Goal: Find specific page/section: Find specific page/section

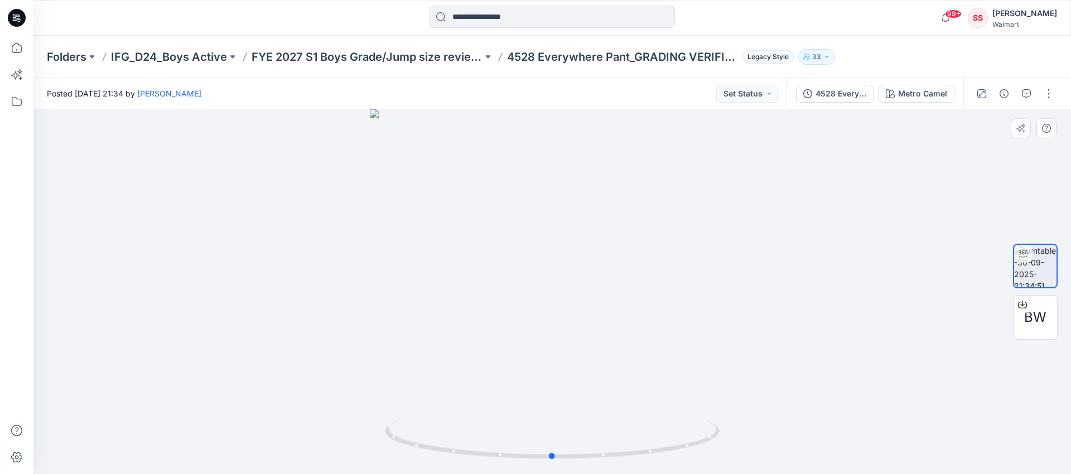
click at [725, 342] on div at bounding box center [551, 291] width 1037 height 365
click at [188, 53] on p "IFG_D24_Boys Active" at bounding box center [169, 57] width 116 height 16
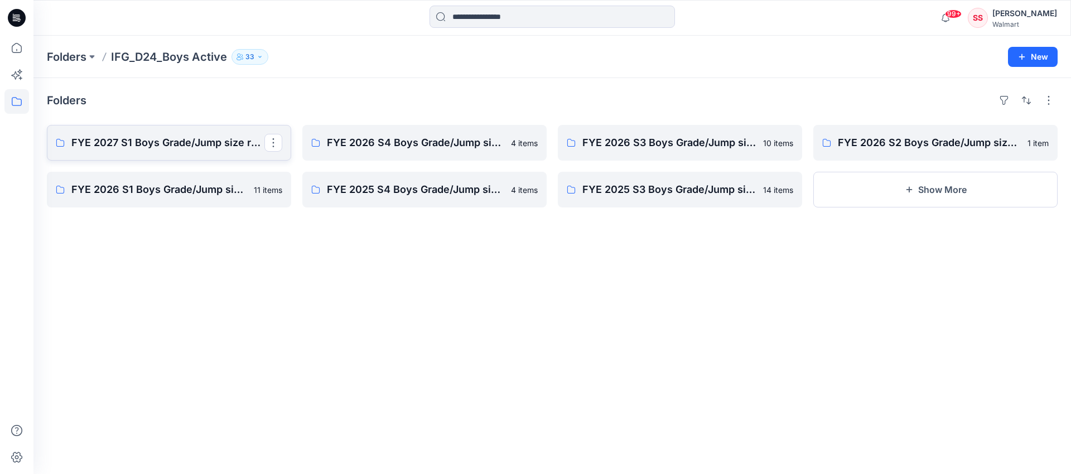
click at [170, 145] on p "FYE 2027 S1 Boys Grade/Jump size review - ASTM grades" at bounding box center [167, 143] width 193 height 16
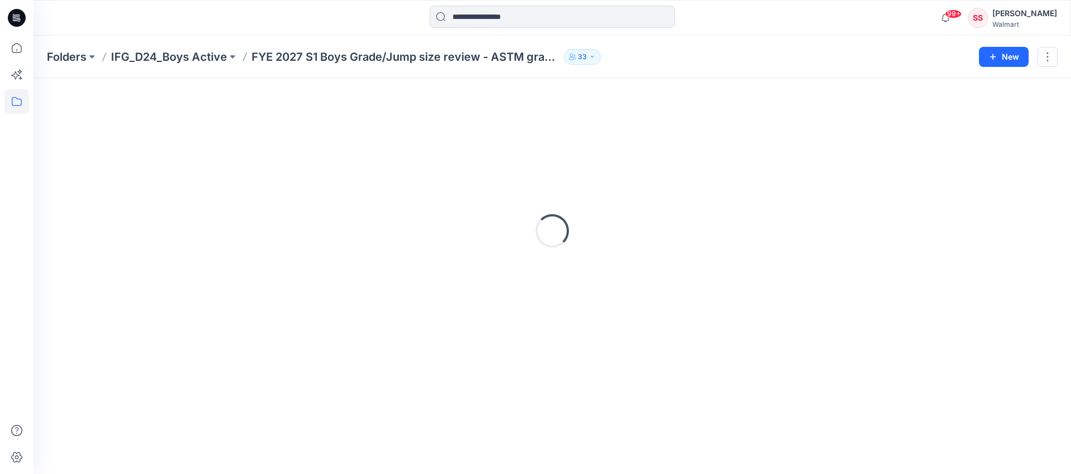
click at [170, 145] on div "Loading..." at bounding box center [552, 230] width 1011 height 279
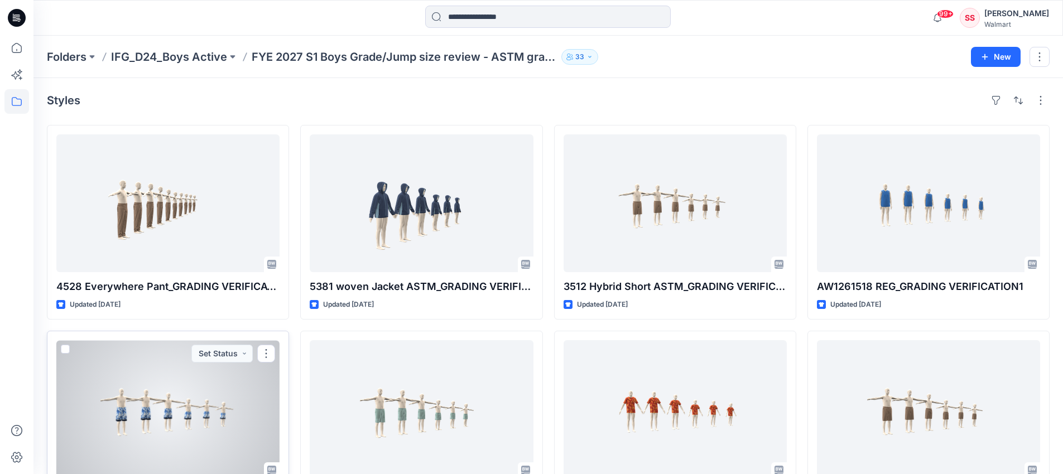
click at [183, 401] on div at bounding box center [167, 409] width 223 height 138
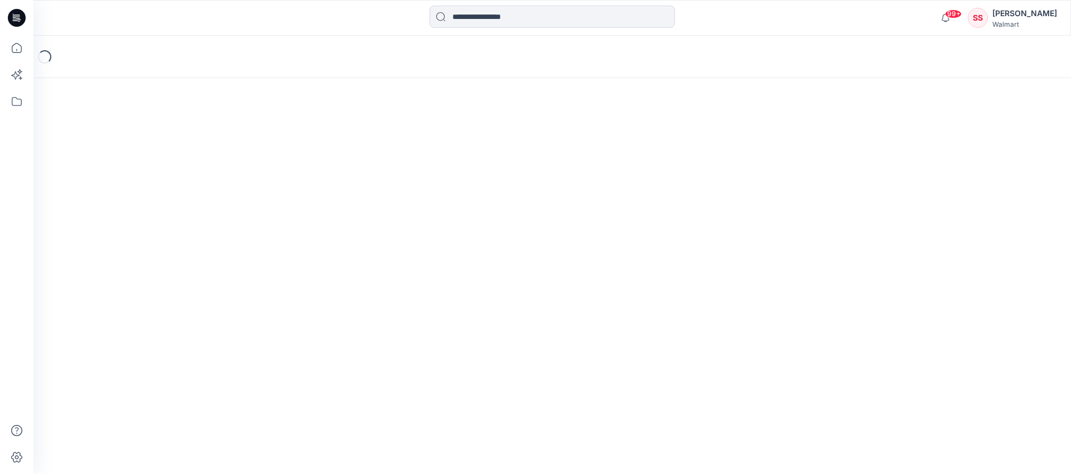
click at [183, 401] on div "Loading..." at bounding box center [551, 255] width 1037 height 438
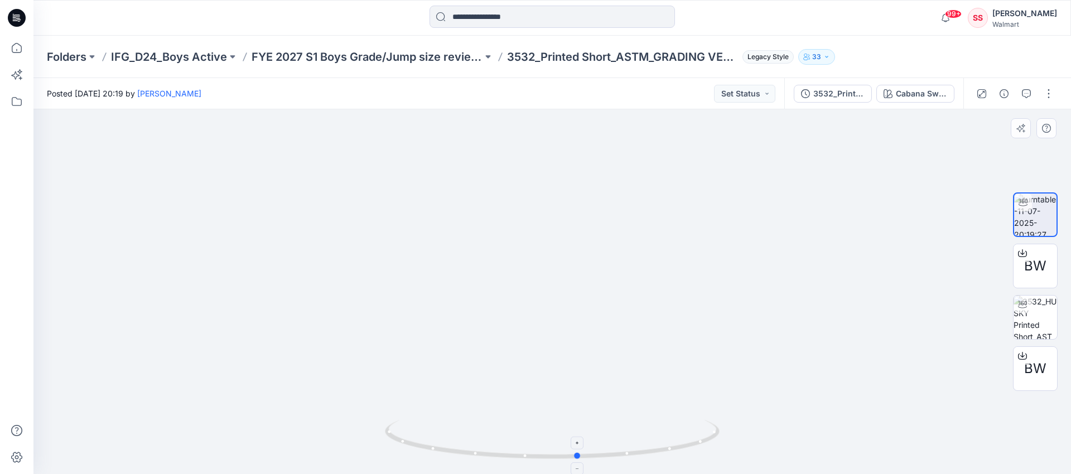
drag, startPoint x: 510, startPoint y: 457, endPoint x: 536, endPoint y: 461, distance: 26.5
click at [536, 461] on icon at bounding box center [553, 441] width 337 height 42
drag, startPoint x: 521, startPoint y: 461, endPoint x: 553, endPoint y: 460, distance: 32.4
click at [555, 460] on icon at bounding box center [553, 441] width 337 height 42
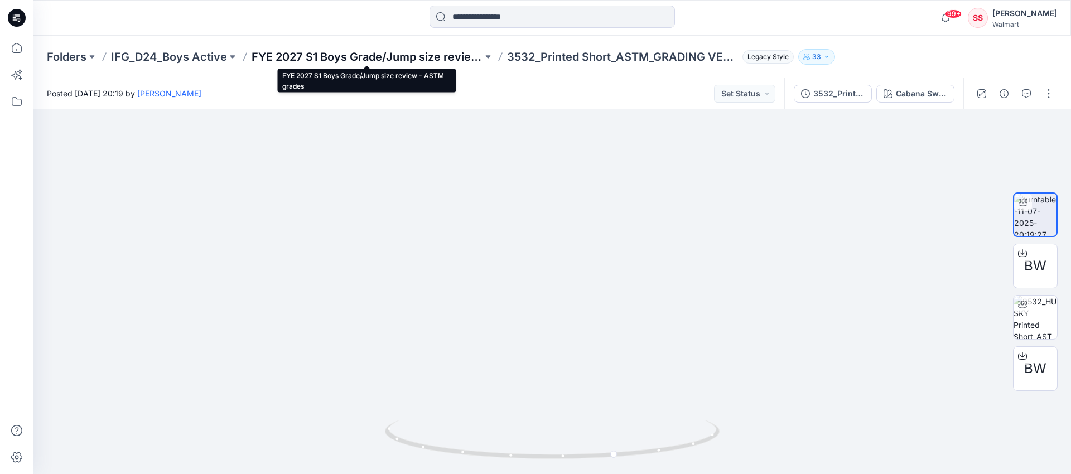
click at [317, 54] on p "FYE 2027 S1 Boys Grade/Jump size review - ASTM grades" at bounding box center [367, 57] width 231 height 16
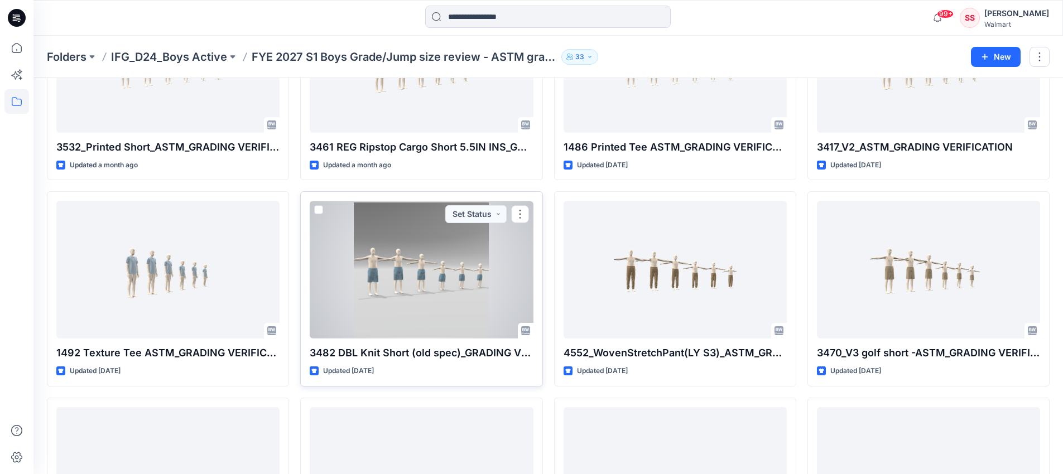
scroll to position [477, 0]
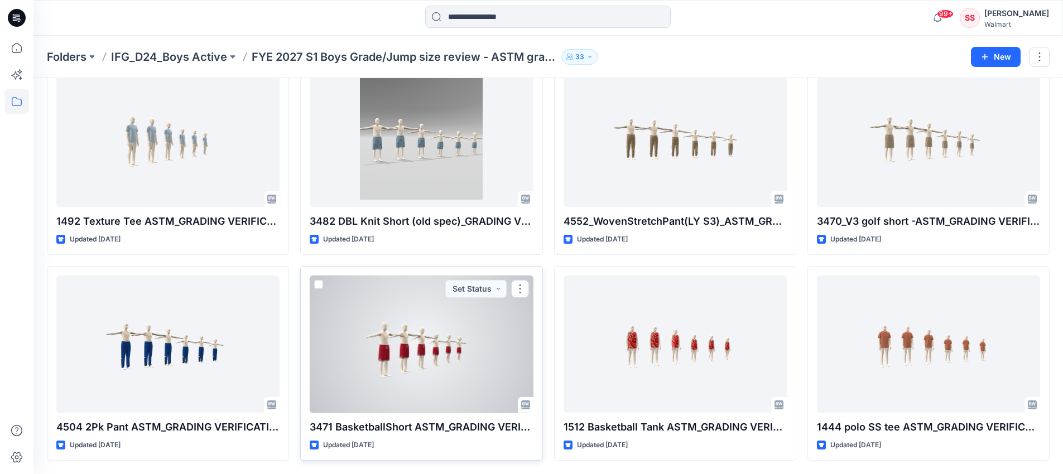
click at [442, 349] on div at bounding box center [421, 345] width 223 height 138
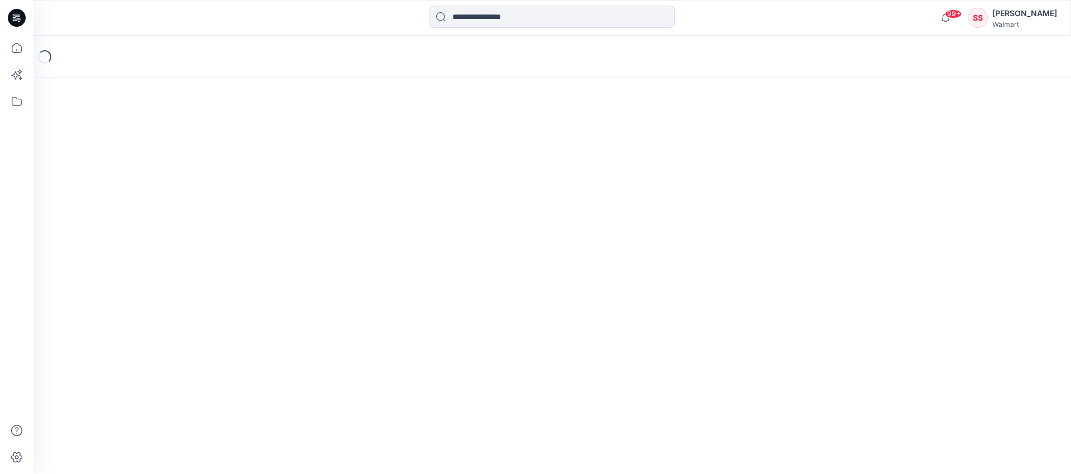
click at [442, 349] on div "Loading..." at bounding box center [551, 255] width 1037 height 438
